Goal: Task Accomplishment & Management: Use online tool/utility

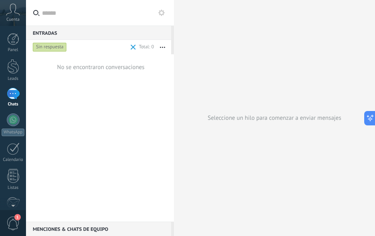
click at [164, 14] on icon at bounding box center [161, 13] width 6 height 6
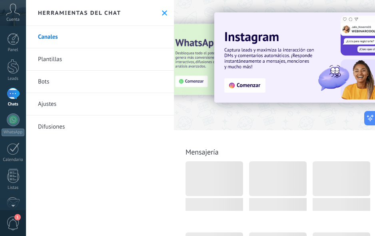
click at [162, 11] on icon at bounding box center [164, 12] width 5 height 5
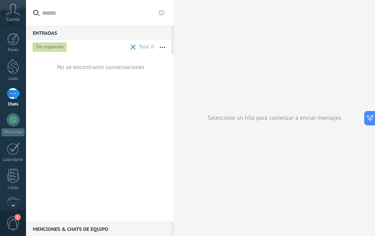
click at [163, 13] on icon at bounding box center [161, 13] width 6 height 6
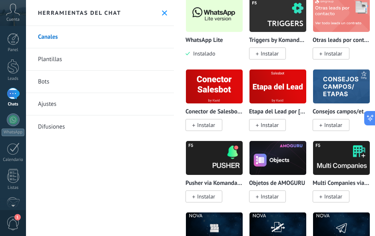
scroll to position [2277, 0]
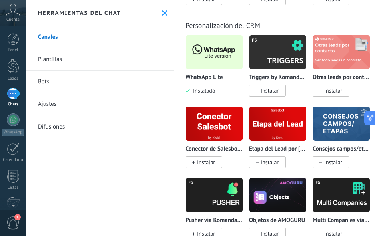
click at [213, 60] on img at bounding box center [214, 52] width 57 height 39
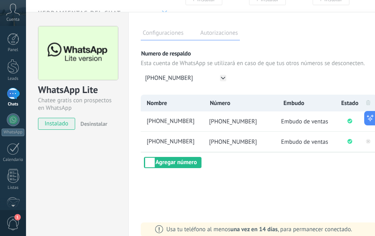
click at [14, 92] on div "1" at bounding box center [13, 94] width 13 height 12
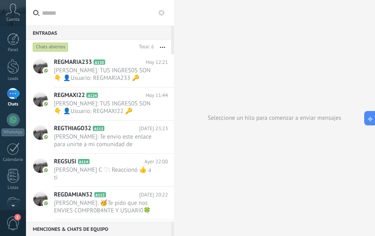
click at [50, 46] on div "Chats abiertos" at bounding box center [51, 47] width 36 height 10
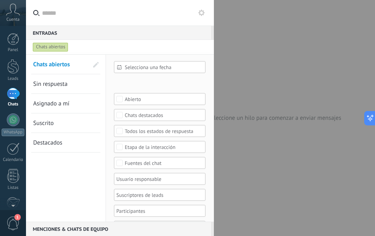
click at [50, 86] on span "Sin respuesta" at bounding box center [50, 84] width 34 height 8
